Goal: Obtain resource: Obtain resource

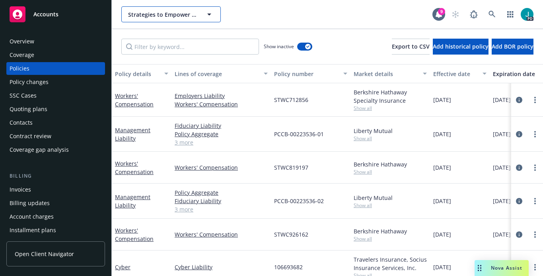
click at [147, 9] on button "Strategies to Empower People, Inc." at bounding box center [170, 14] width 99 height 16
type input "connections"
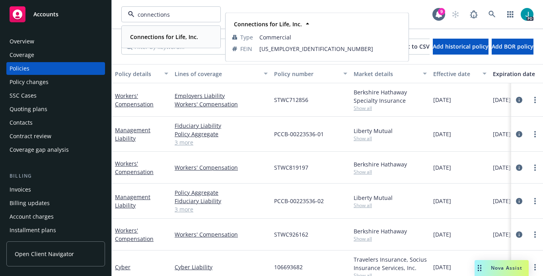
click at [153, 33] on strong "Connections for Life, Inc." at bounding box center [164, 37] width 68 height 8
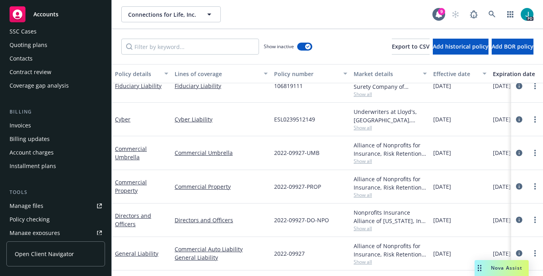
scroll to position [812, 0]
click at [33, 207] on div "Manage files" at bounding box center [27, 205] width 34 height 13
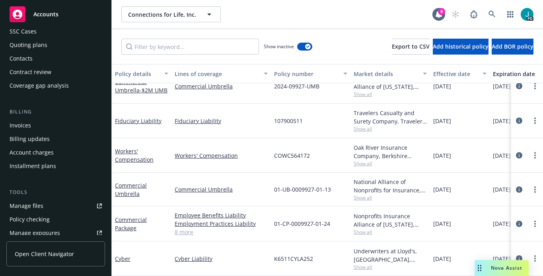
scroll to position [1353, 0]
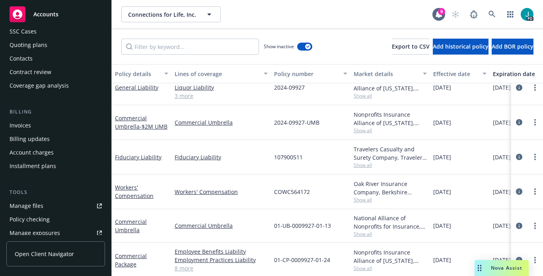
click at [516, 191] on icon "circleInformation" at bounding box center [519, 191] width 6 height 6
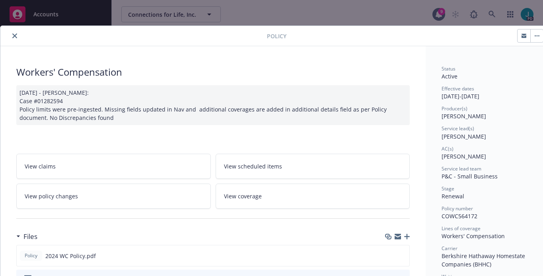
scroll to position [140, 0]
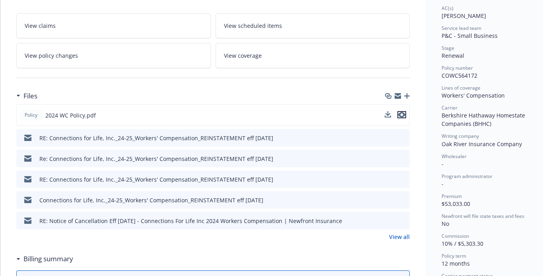
click at [404, 114] on icon "preview file" at bounding box center [401, 115] width 7 height 6
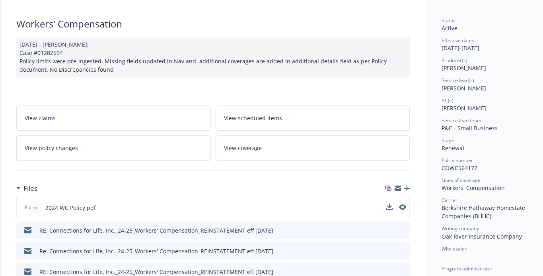
scroll to position [0, 0]
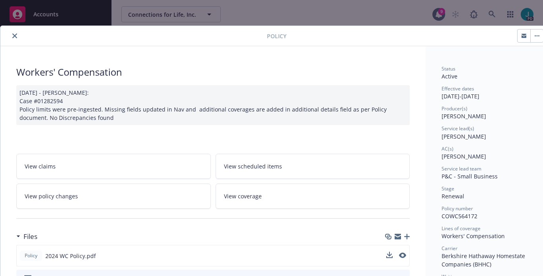
click at [16, 33] on button "close" at bounding box center [15, 36] width 10 height 10
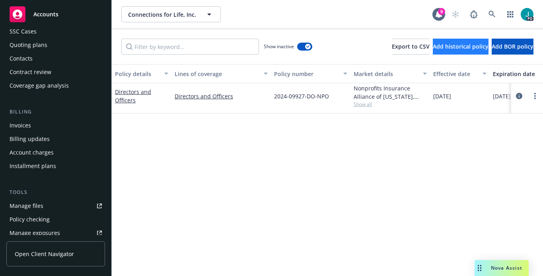
scroll to position [1077, 0]
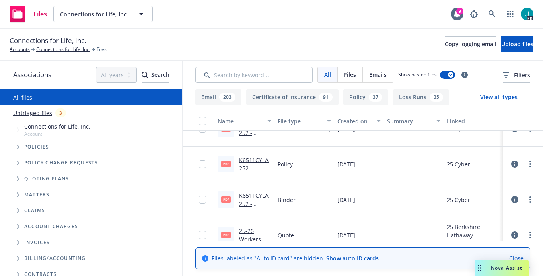
scroll to position [346, 0]
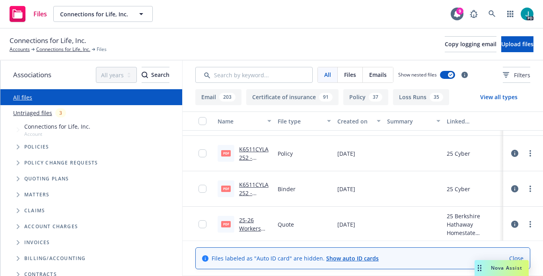
click at [241, 219] on link "25-26 Workers Compensation Quote.pdf" at bounding box center [255, 236] width 32 height 41
